Goal: Task Accomplishment & Management: Manage account settings

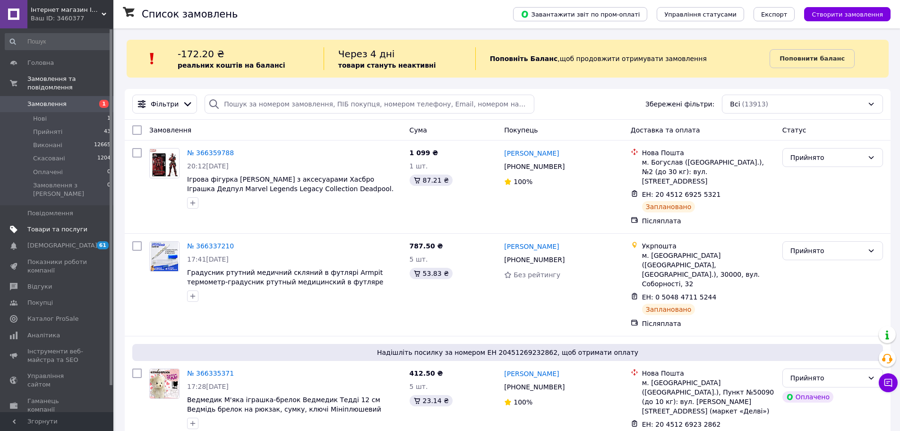
click at [69, 225] on span "Товари та послуги" at bounding box center [57, 229] width 60 height 9
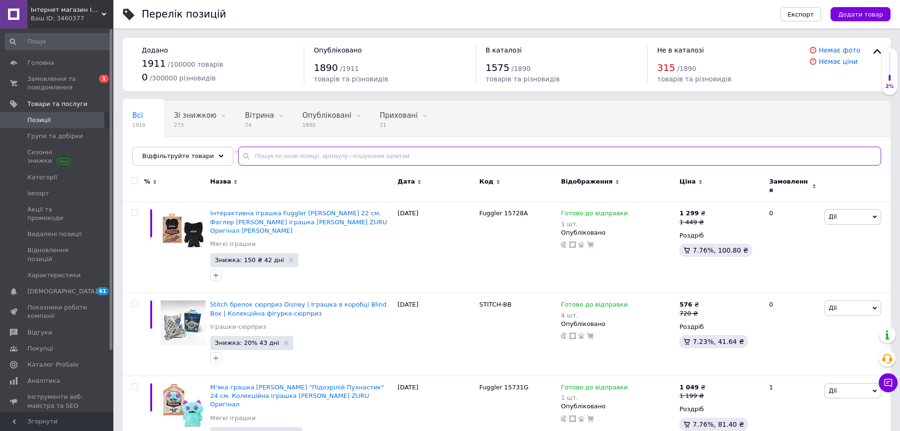
click at [274, 159] on input "text" at bounding box center [559, 156] width 643 height 19
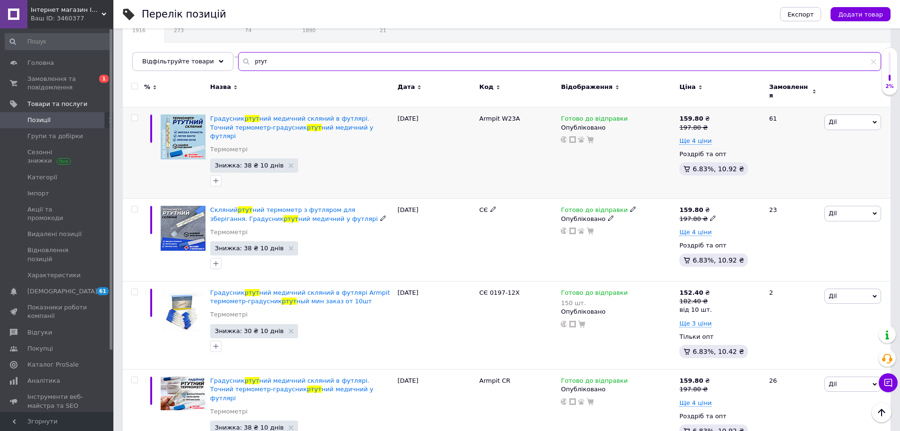
scroll to position [47, 0]
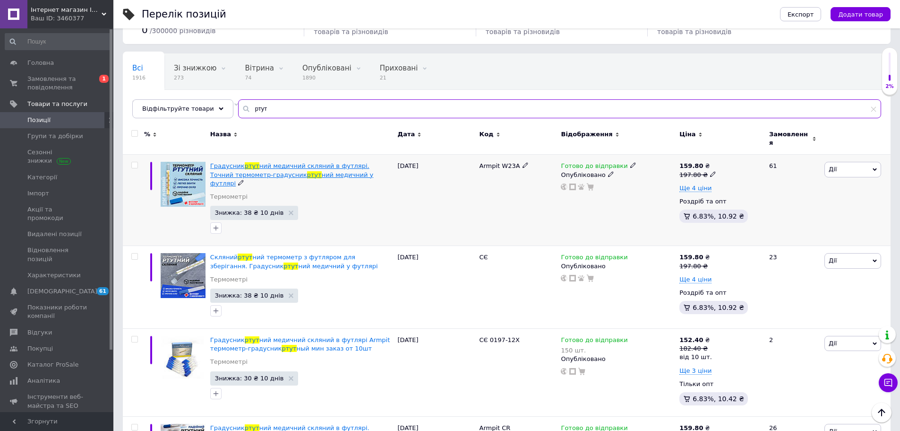
type input "ртут"
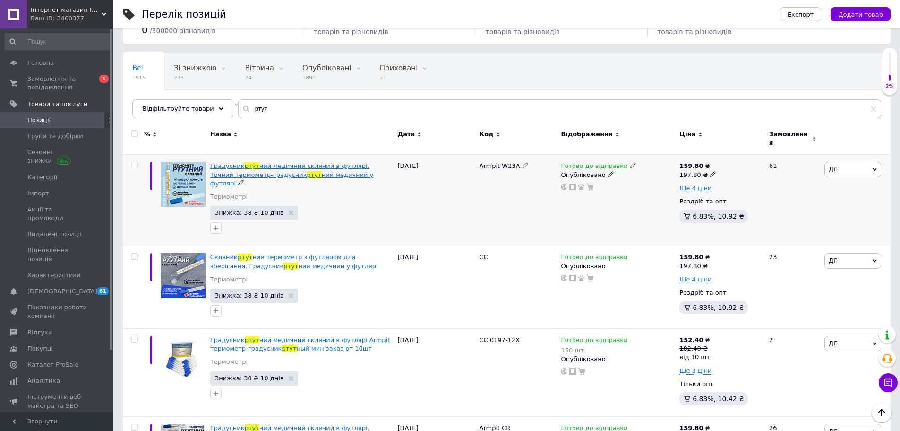
click at [319, 171] on span "ний медичний у футлярі" at bounding box center [291, 179] width 163 height 16
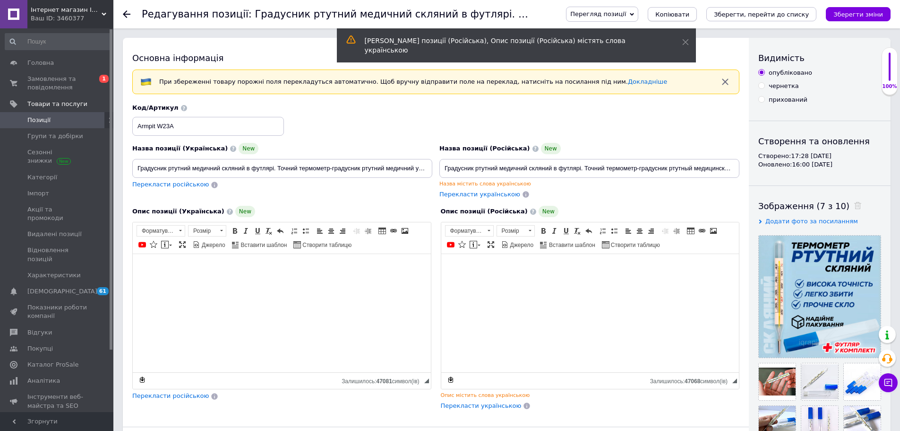
click at [690, 14] on span "Копіювати" at bounding box center [673, 14] width 34 height 7
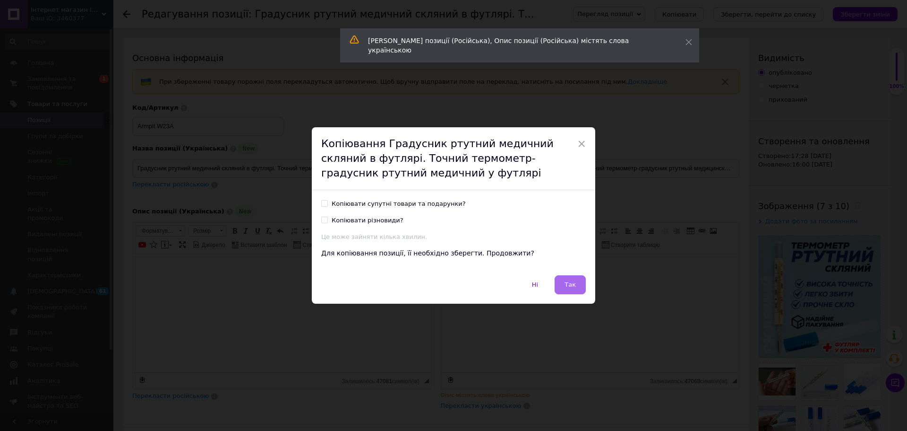
click at [570, 286] on span "Так" at bounding box center [570, 284] width 11 height 7
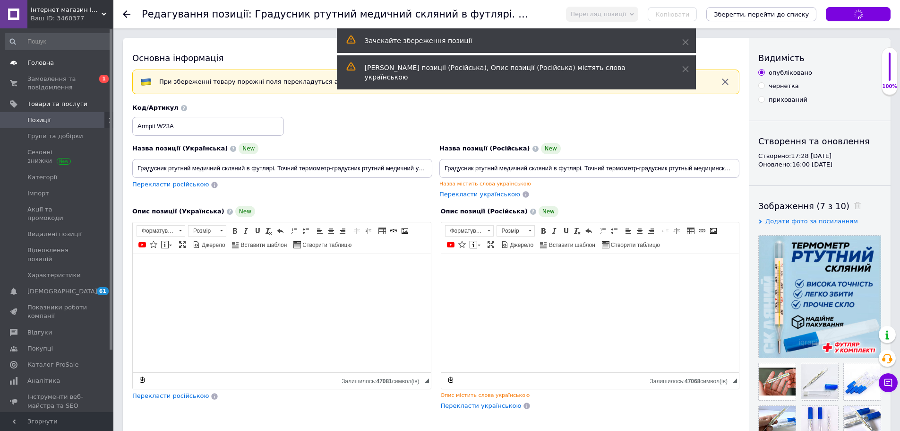
click at [46, 63] on span "Головна" at bounding box center [40, 63] width 26 height 9
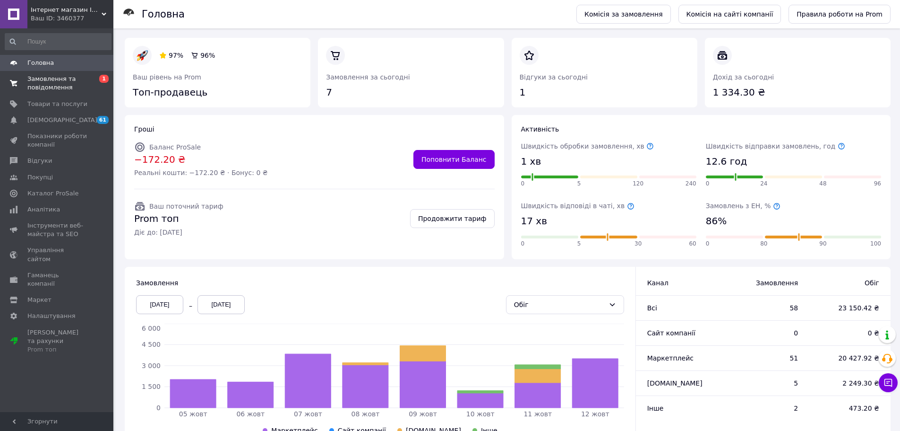
click at [60, 84] on span "Замовлення та повідомлення" at bounding box center [57, 83] width 60 height 17
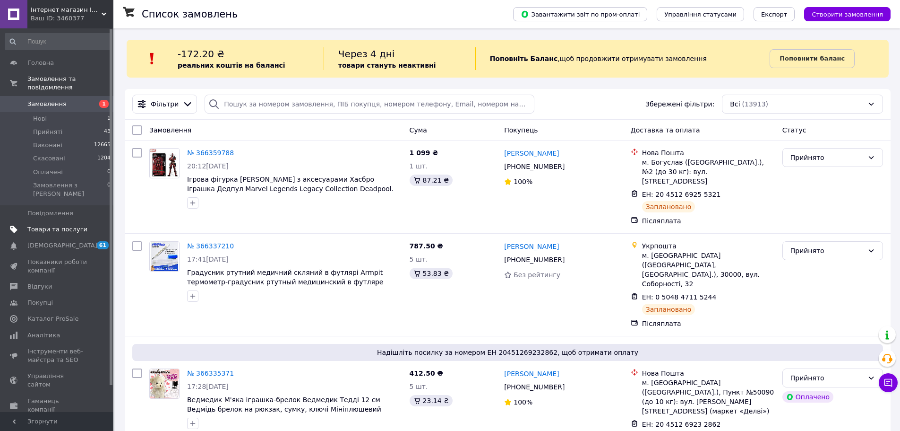
click at [58, 225] on span "Товари та послуги" at bounding box center [57, 229] width 60 height 9
